Goal: Information Seeking & Learning: Learn about a topic

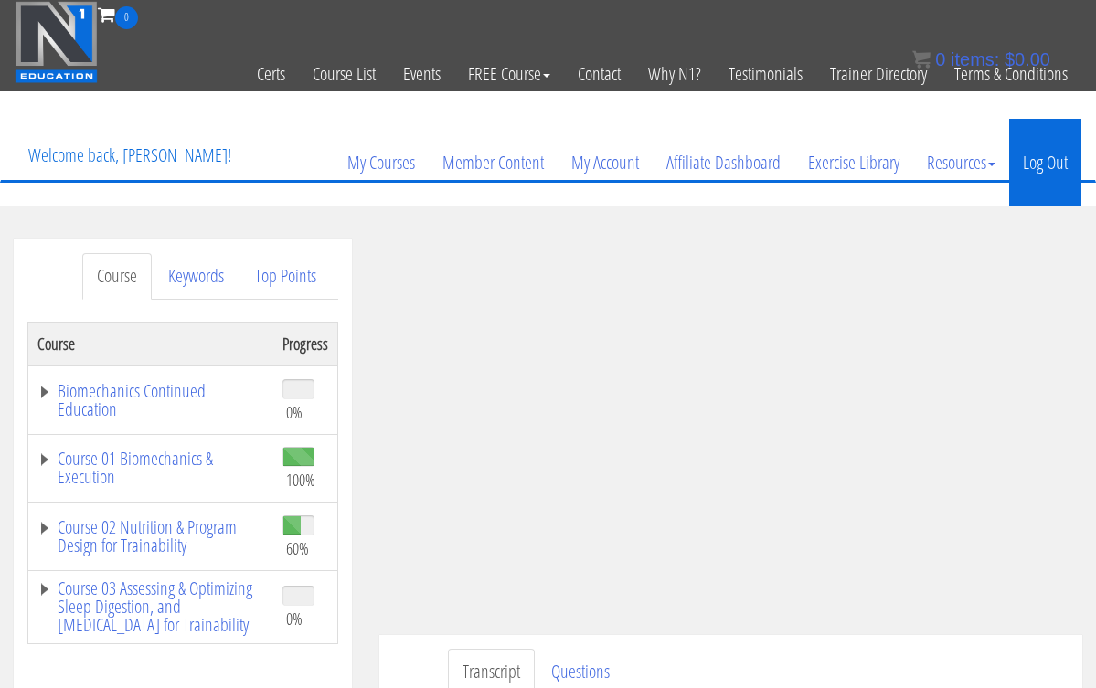
click at [1028, 161] on link "Log Out" at bounding box center [1045, 163] width 72 height 88
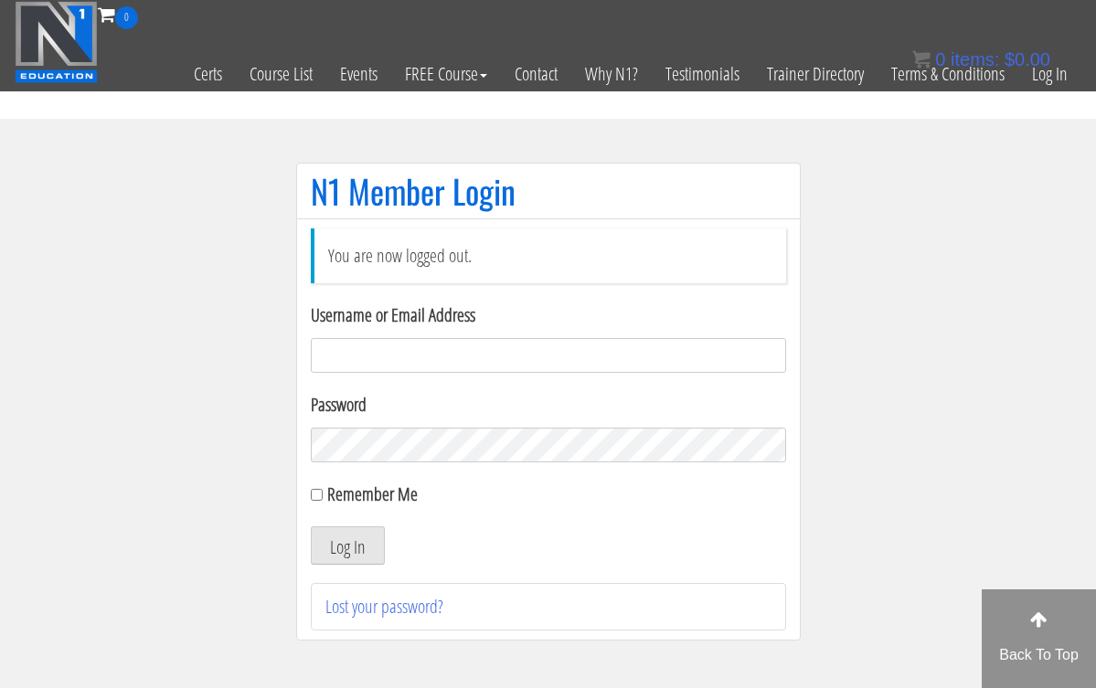
type input "[EMAIL_ADDRESS][DOMAIN_NAME]"
click at [347, 546] on button "Log In" at bounding box center [348, 546] width 74 height 38
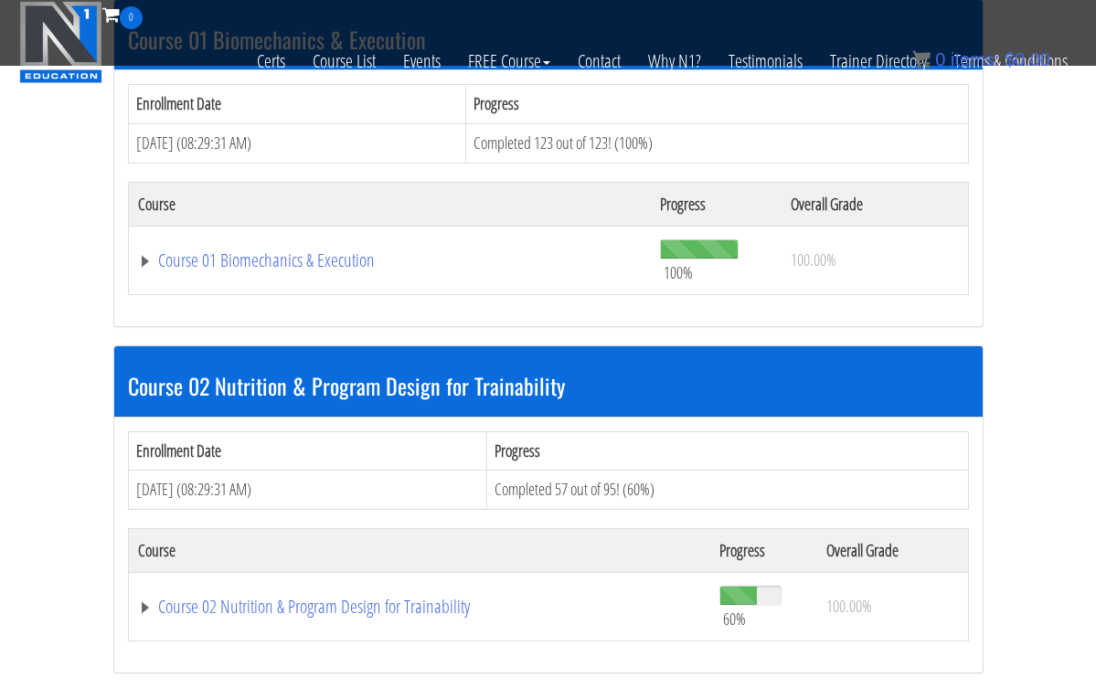
scroll to position [785, 0]
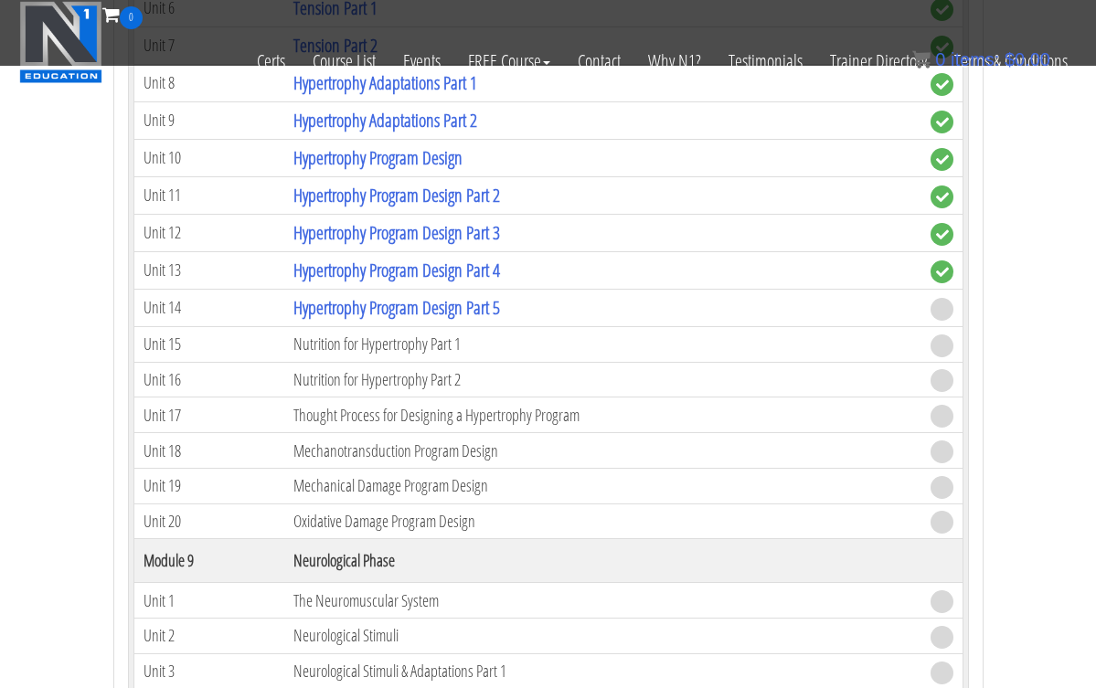
scroll to position [3438, 0]
click at [430, 306] on link "Hypertrophy Program Design Part 5" at bounding box center [396, 308] width 207 height 25
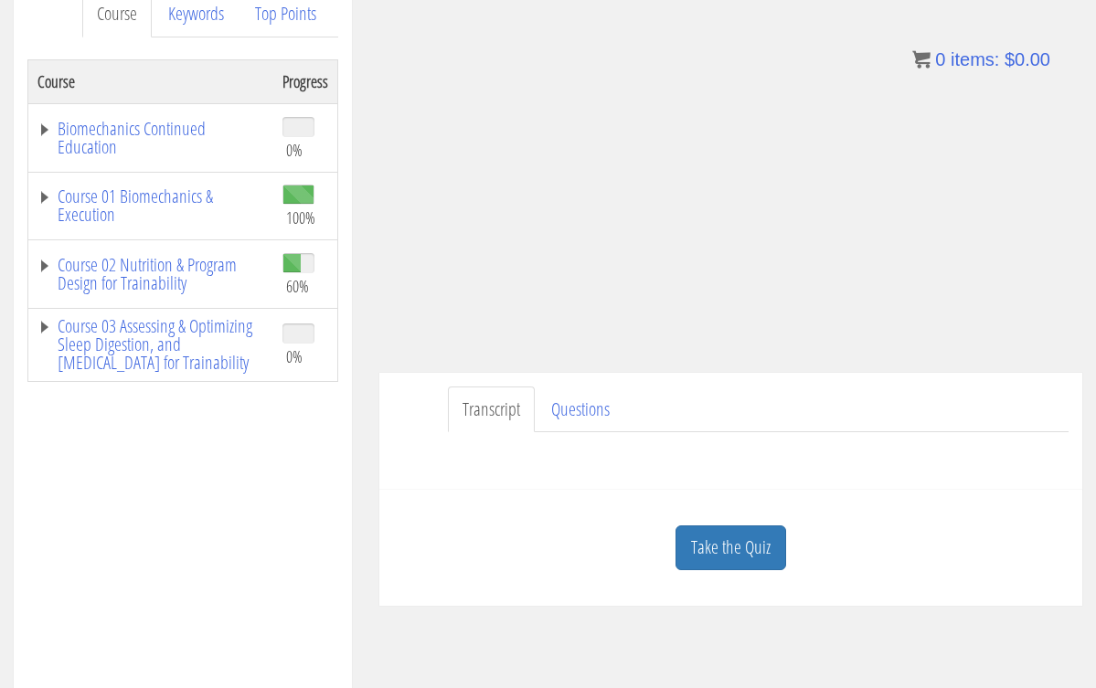
scroll to position [265, 0]
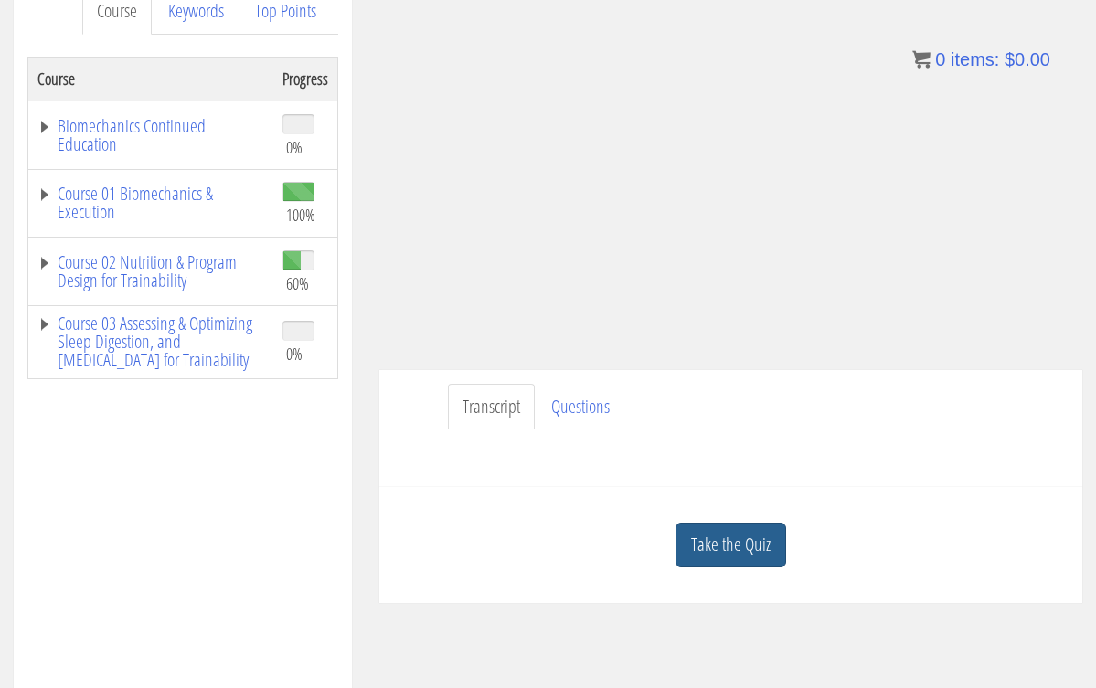
click at [745, 535] on link "Take the Quiz" at bounding box center [731, 545] width 111 height 45
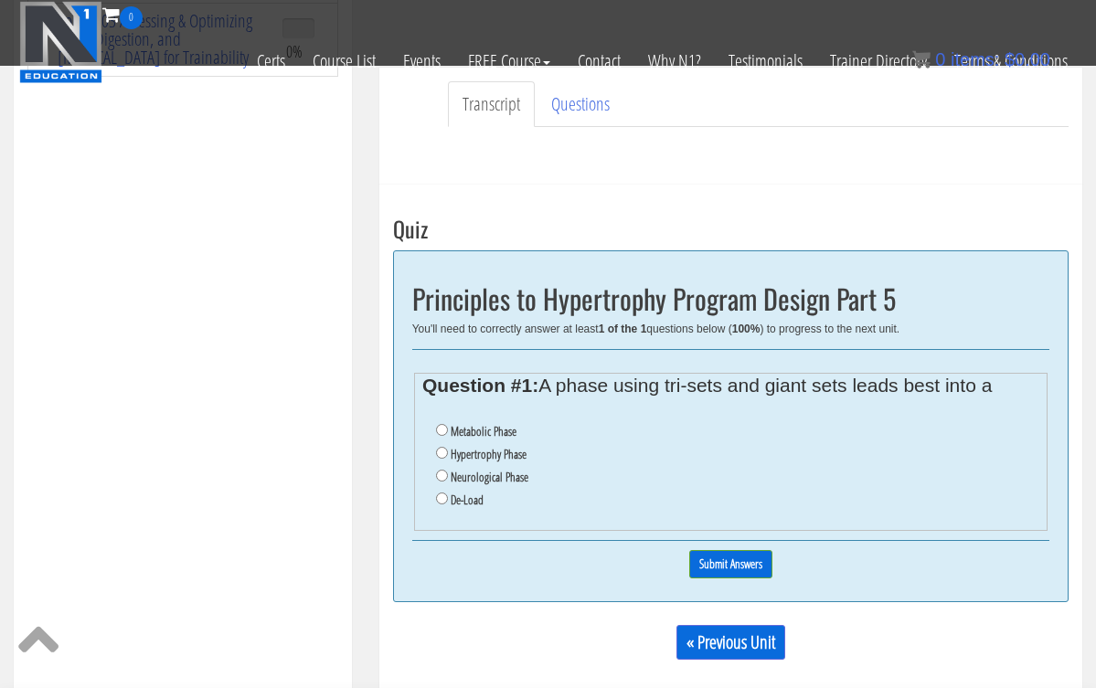
scroll to position [452, 0]
click at [441, 494] on input "De-Load" at bounding box center [442, 500] width 12 height 12
radio input "true"
click at [709, 551] on input "Submit Answers" at bounding box center [730, 565] width 83 height 28
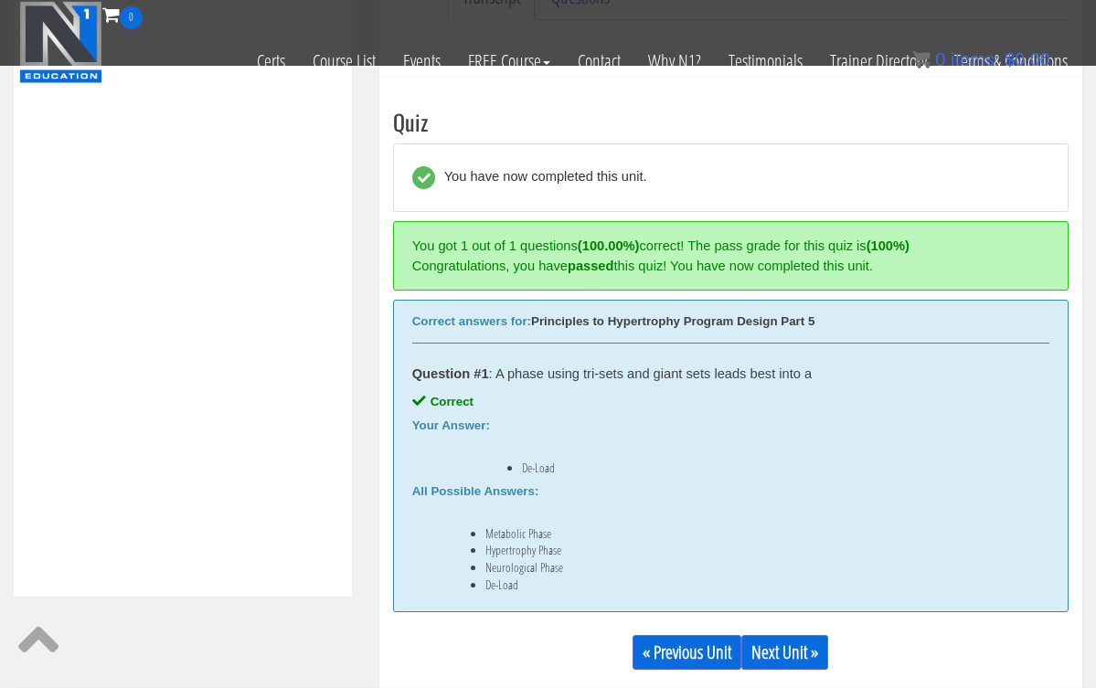
scroll to position [610, 0]
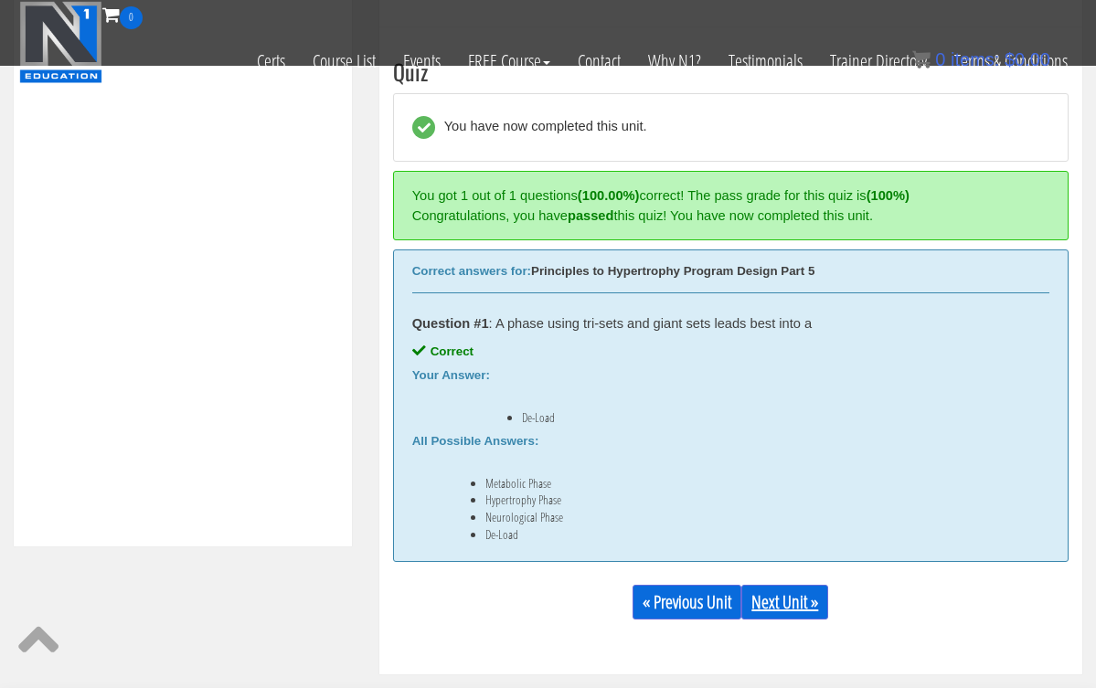
click at [801, 610] on link "Next Unit »" at bounding box center [784, 602] width 87 height 35
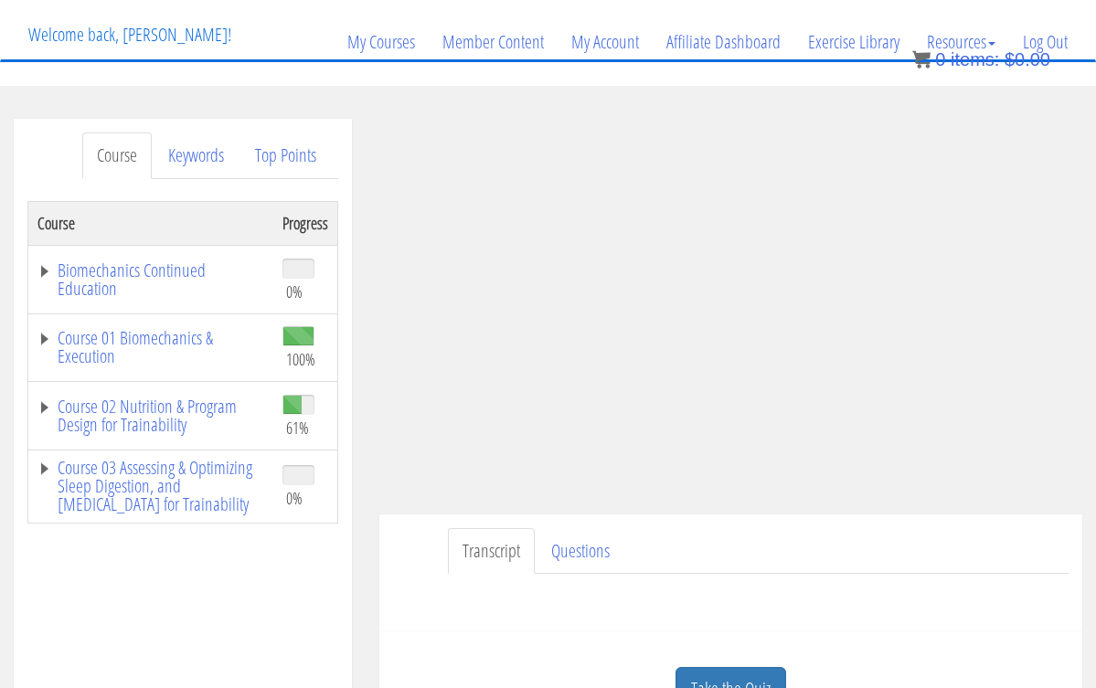
scroll to position [119, 0]
